Goal: Entertainment & Leisure: Consume media (video, audio)

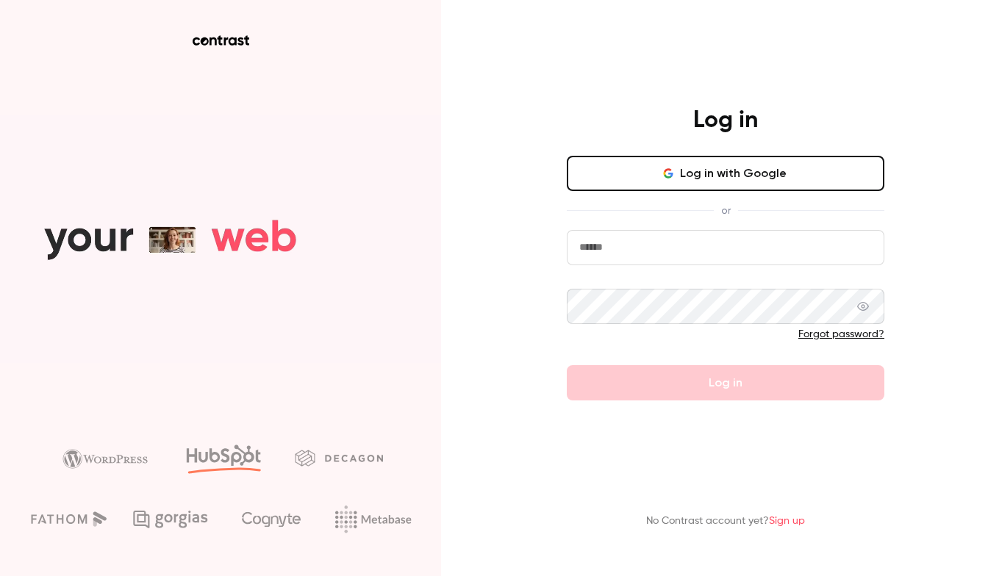
click at [727, 168] on button "Log in with Google" at bounding box center [725, 173] width 317 height 35
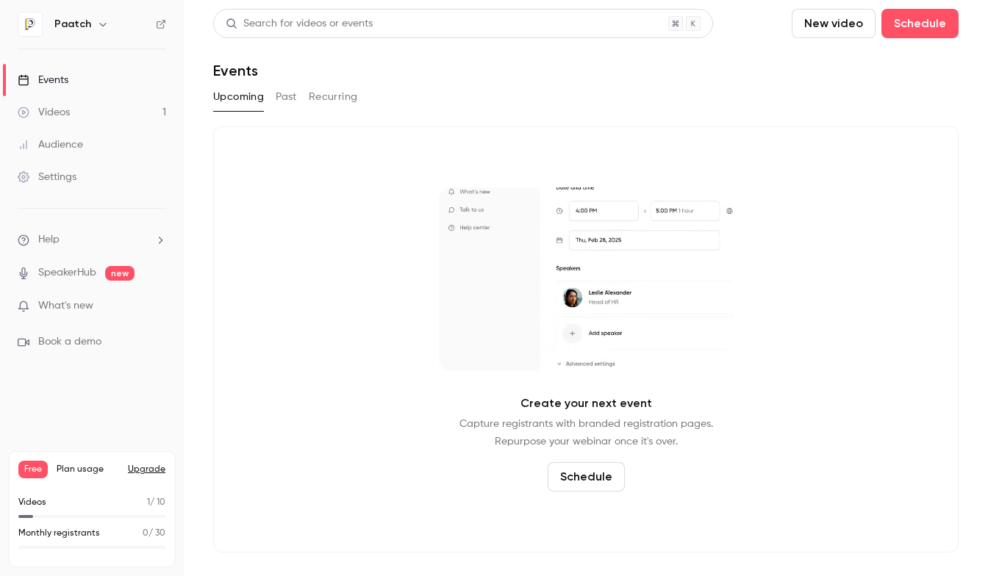
click at [73, 112] on link "Videos 1" at bounding box center [92, 112] width 184 height 32
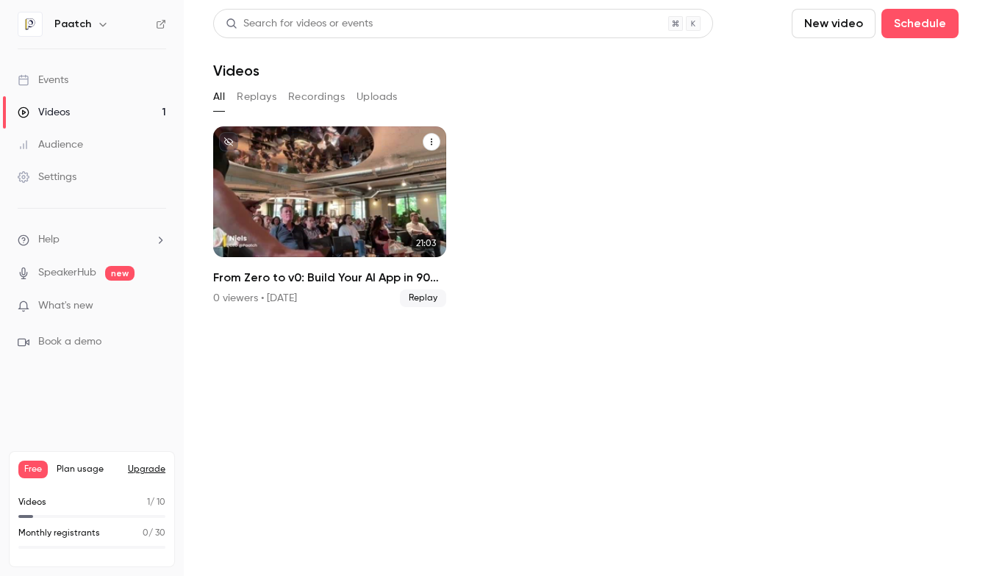
click at [431, 140] on icon "From Zero to v0: Build Your AI App in 90 Minutes." at bounding box center [431, 141] width 9 height 9
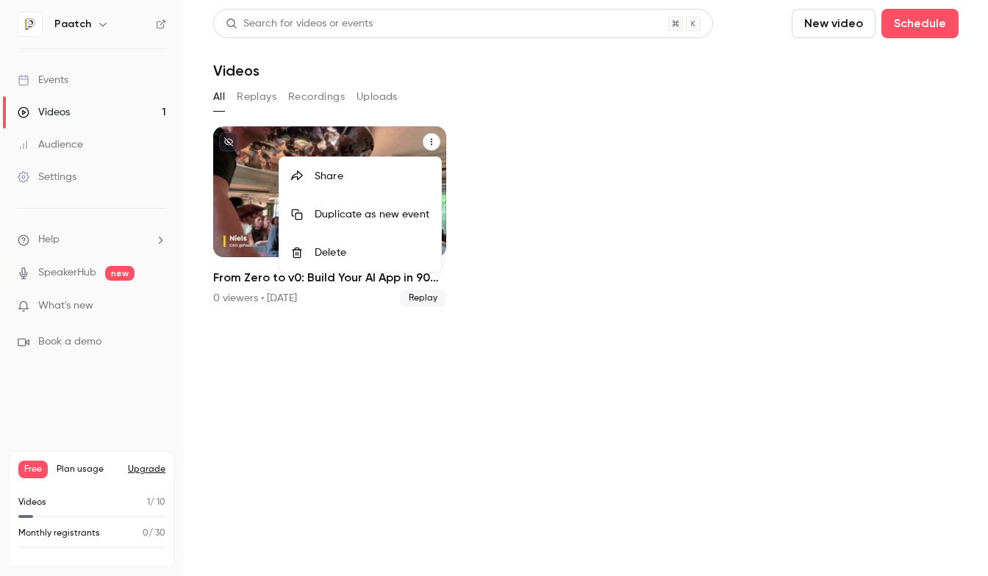
click at [492, 150] on div at bounding box center [494, 288] width 988 height 576
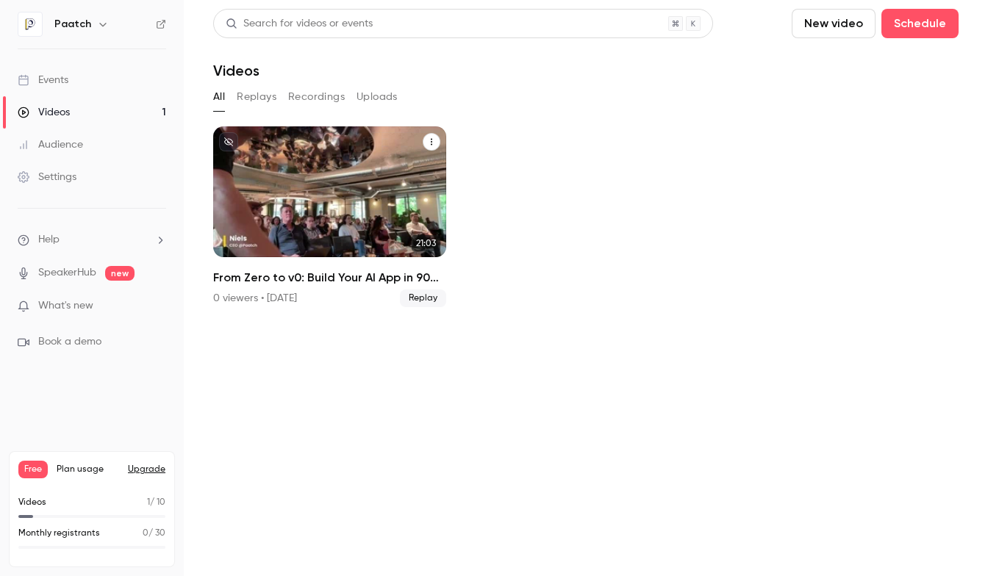
click at [373, 200] on p "From Zero to v0: Build Your AI App in 90 Minutes." at bounding box center [329, 210] width 201 height 63
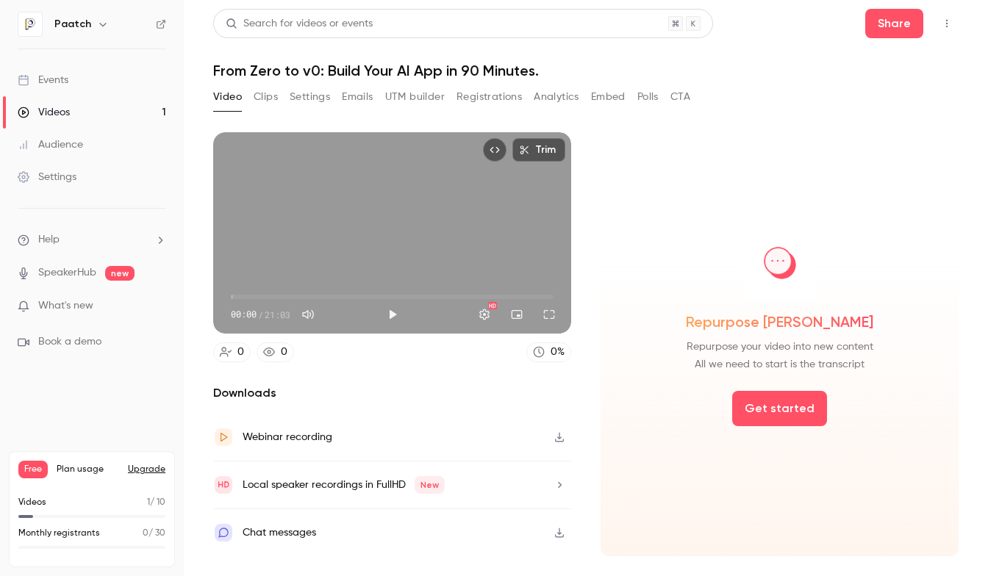
click at [389, 309] on button "Play" at bounding box center [392, 314] width 29 height 29
click at [254, 295] on span "00:00" at bounding box center [392, 297] width 323 height 24
click at [244, 297] on span "01:29" at bounding box center [392, 297] width 323 height 24
click at [238, 297] on span "00:28" at bounding box center [238, 297] width 4 height 4
click at [236, 297] on span "00:28" at bounding box center [238, 297] width 4 height 4
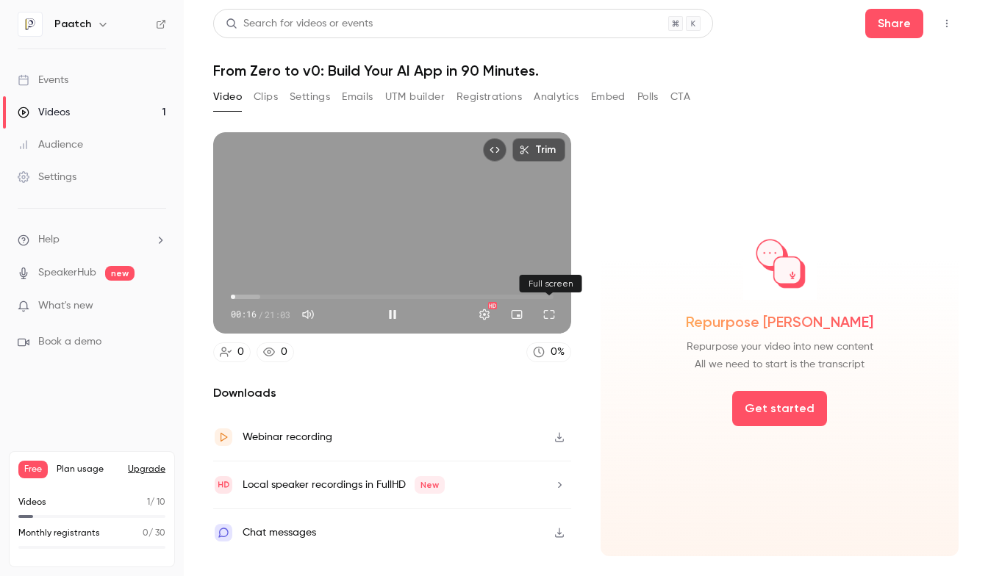
click at [551, 314] on button "Full screen" at bounding box center [548, 314] width 29 height 29
click at [397, 312] on button "Pause" at bounding box center [392, 314] width 29 height 29
type input "**"
click at [560, 438] on icon "button" at bounding box center [559, 438] width 9 height 10
